Goal: Task Accomplishment & Management: Manage account settings

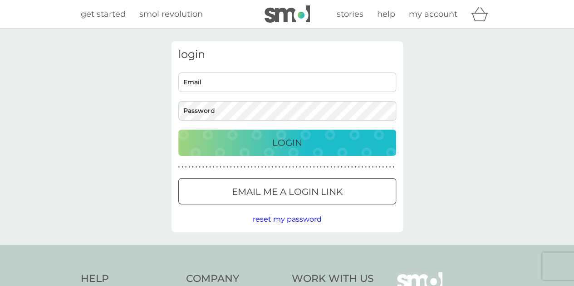
click at [258, 78] on input "Email" at bounding box center [287, 83] width 218 height 20
type input "daniel.khosla@gmail.com"
click at [306, 139] on div "Login" at bounding box center [287, 143] width 200 height 15
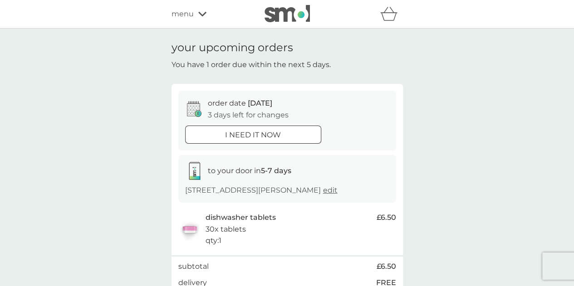
click at [203, 15] on icon at bounding box center [202, 14] width 8 height 5
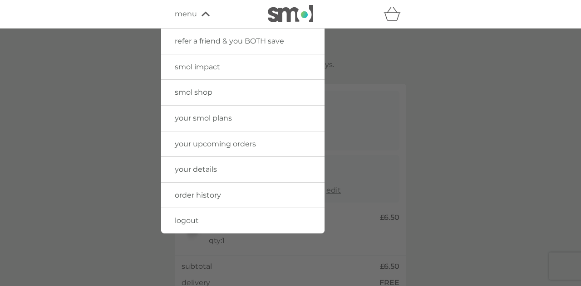
drag, startPoint x: 464, startPoint y: 84, endPoint x: 467, endPoint y: 95, distance: 10.9
click at [464, 87] on div at bounding box center [290, 172] width 581 height 286
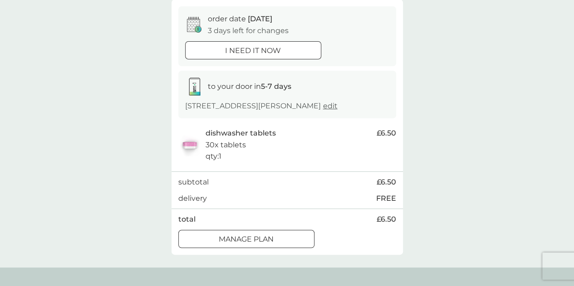
scroll to position [136, 0]
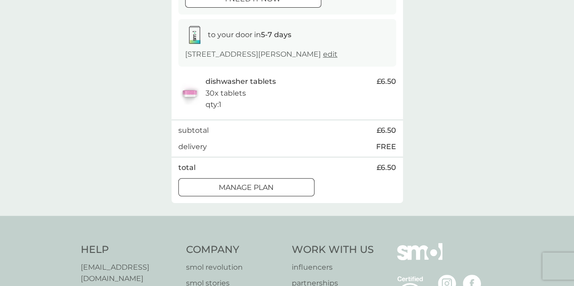
click at [260, 192] on div at bounding box center [246, 188] width 33 height 10
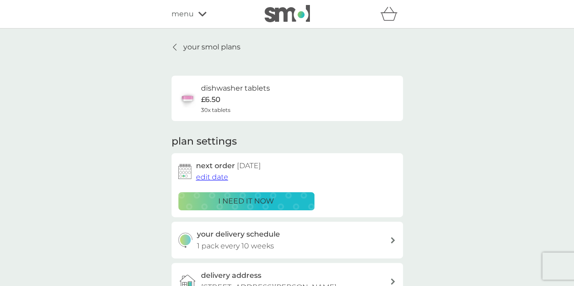
click at [213, 176] on span "edit date" at bounding box center [212, 177] width 32 height 9
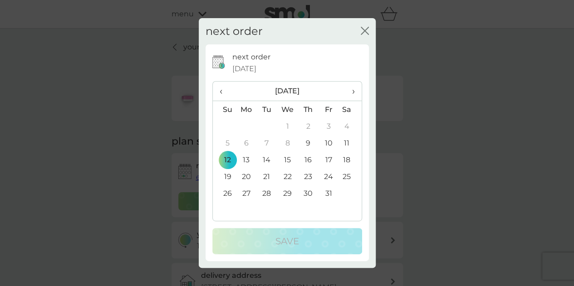
click at [354, 88] on span "›" at bounding box center [349, 91] width 9 height 19
click at [355, 92] on th "›" at bounding box center [349, 92] width 23 height 20
click at [245, 127] on td "1" at bounding box center [246, 126] width 21 height 17
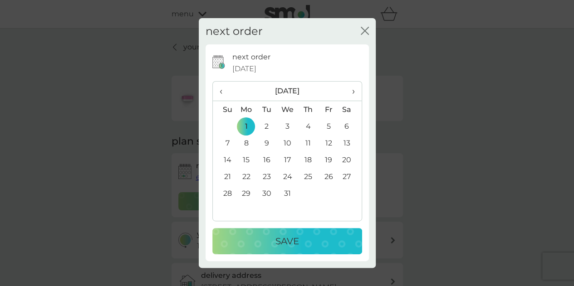
click at [224, 92] on span "‹" at bounding box center [225, 91] width 10 height 19
click at [246, 195] on td "24" at bounding box center [246, 193] width 21 height 17
click at [257, 244] on div "Save" at bounding box center [287, 241] width 132 height 15
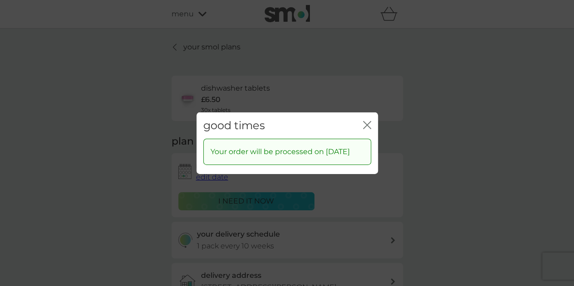
click at [367, 121] on icon "close" at bounding box center [369, 124] width 4 height 7
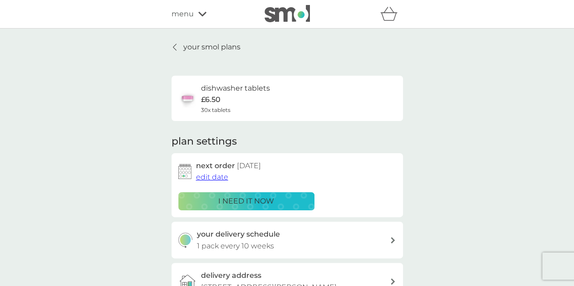
click at [176, 50] on icon at bounding box center [174, 47] width 3 height 6
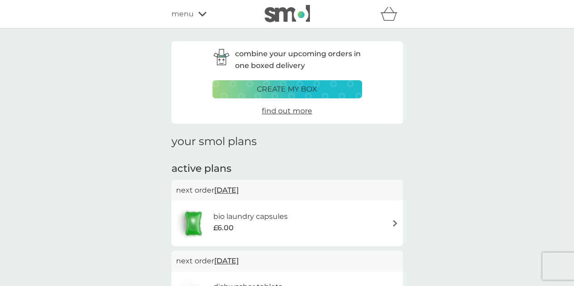
click at [203, 15] on icon at bounding box center [202, 13] width 8 height 5
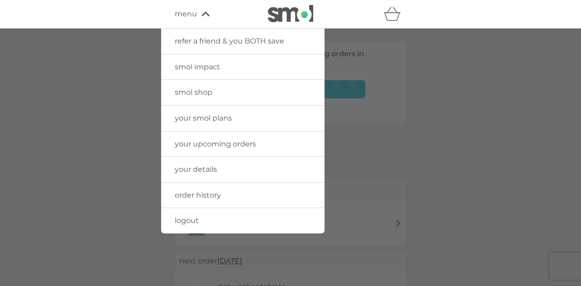
click at [195, 220] on span "logout" at bounding box center [187, 220] width 24 height 9
